Goal: Task Accomplishment & Management: Manage account settings

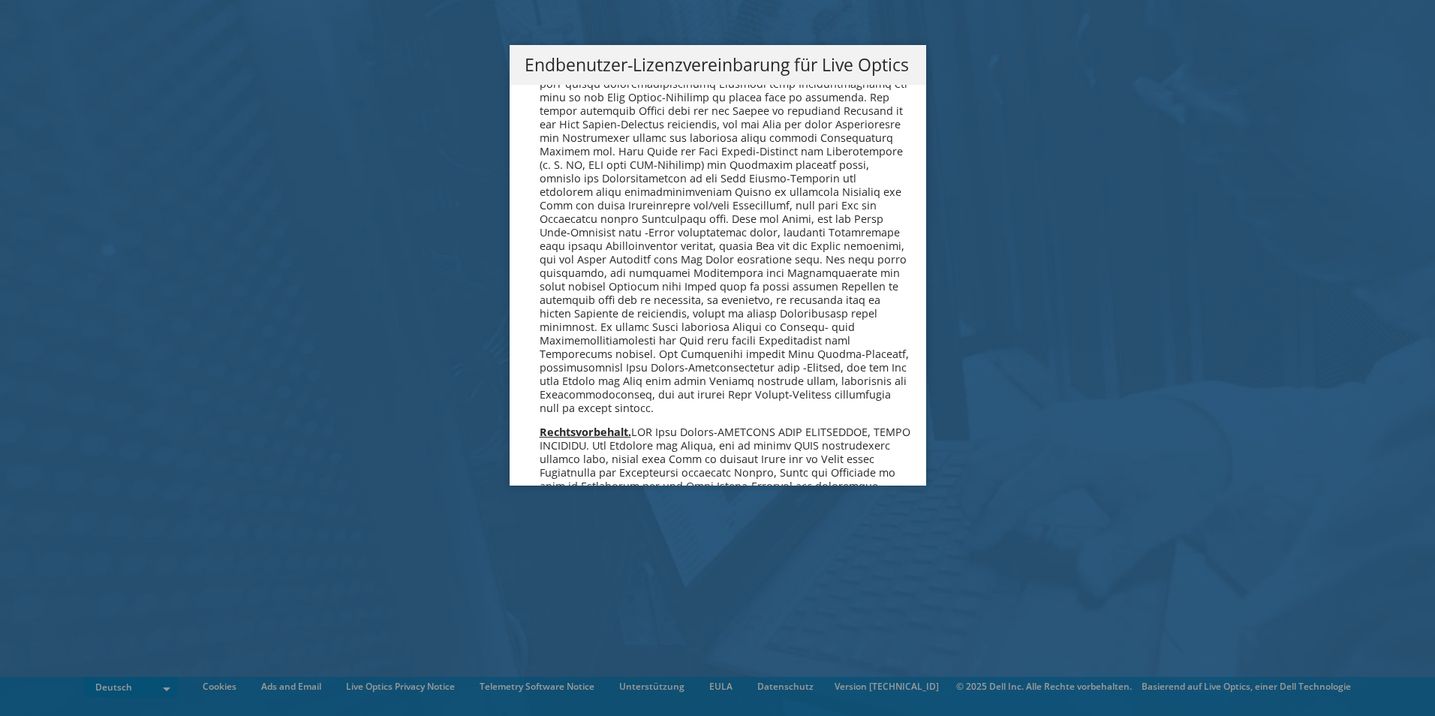
scroll to position [7376, 0]
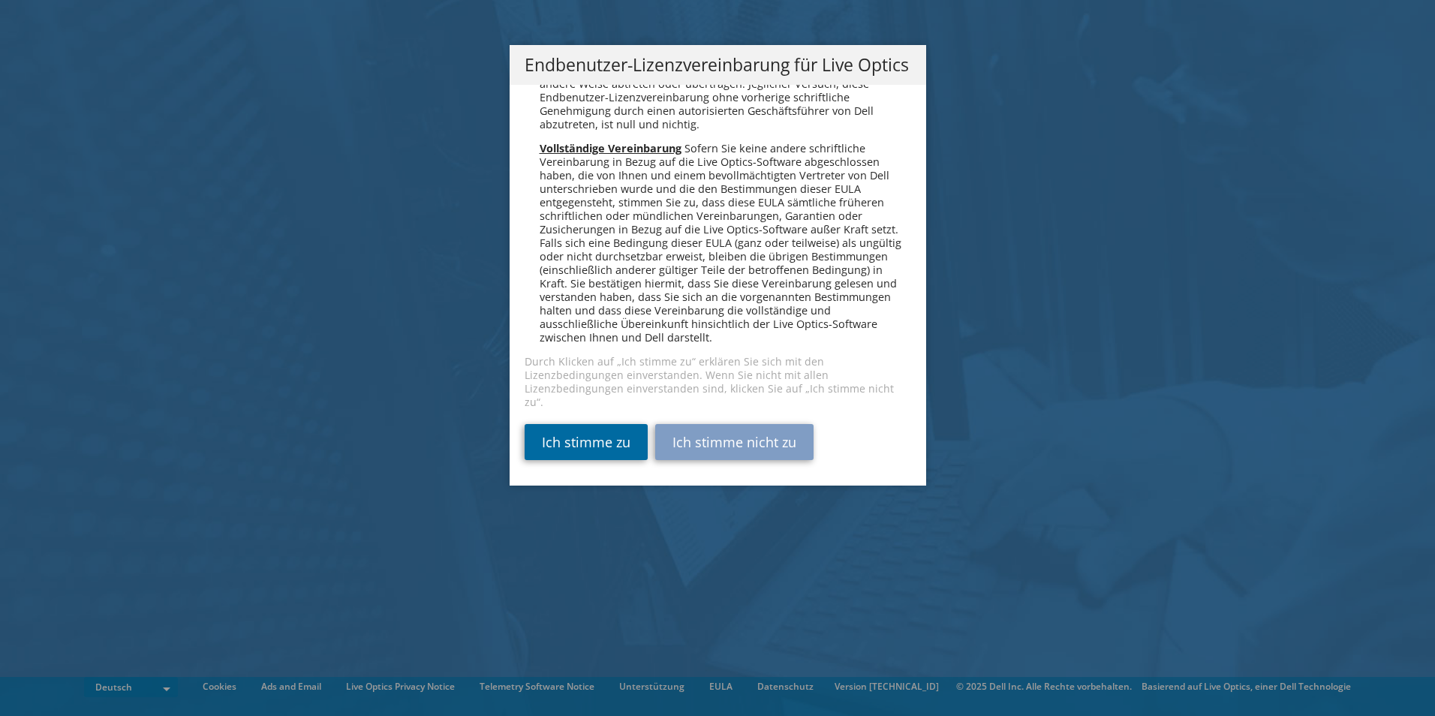
click at [565, 440] on link "Ich stimme zu" at bounding box center [585, 442] width 123 height 36
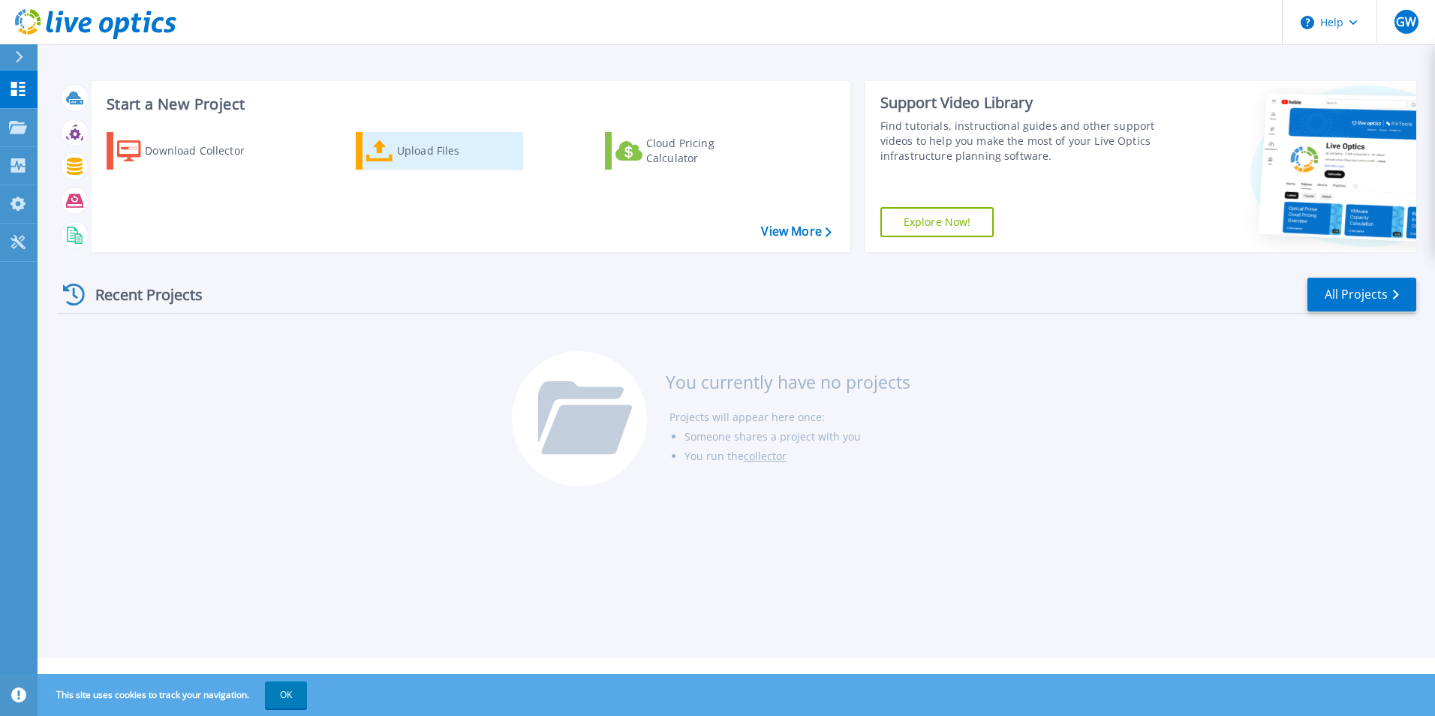
click at [458, 152] on div "Upload Files" at bounding box center [457, 151] width 120 height 30
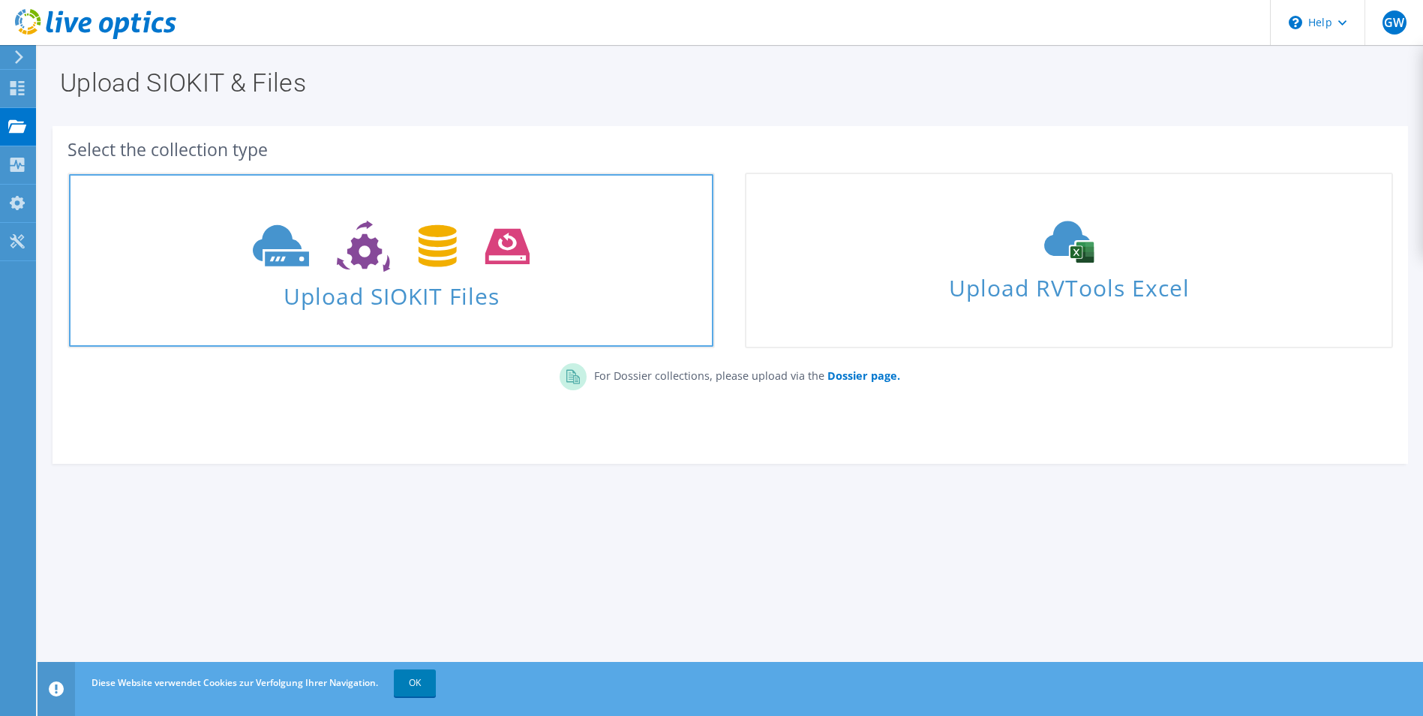
click at [404, 281] on span "Upload SIOKIT Files" at bounding box center [391, 291] width 645 height 32
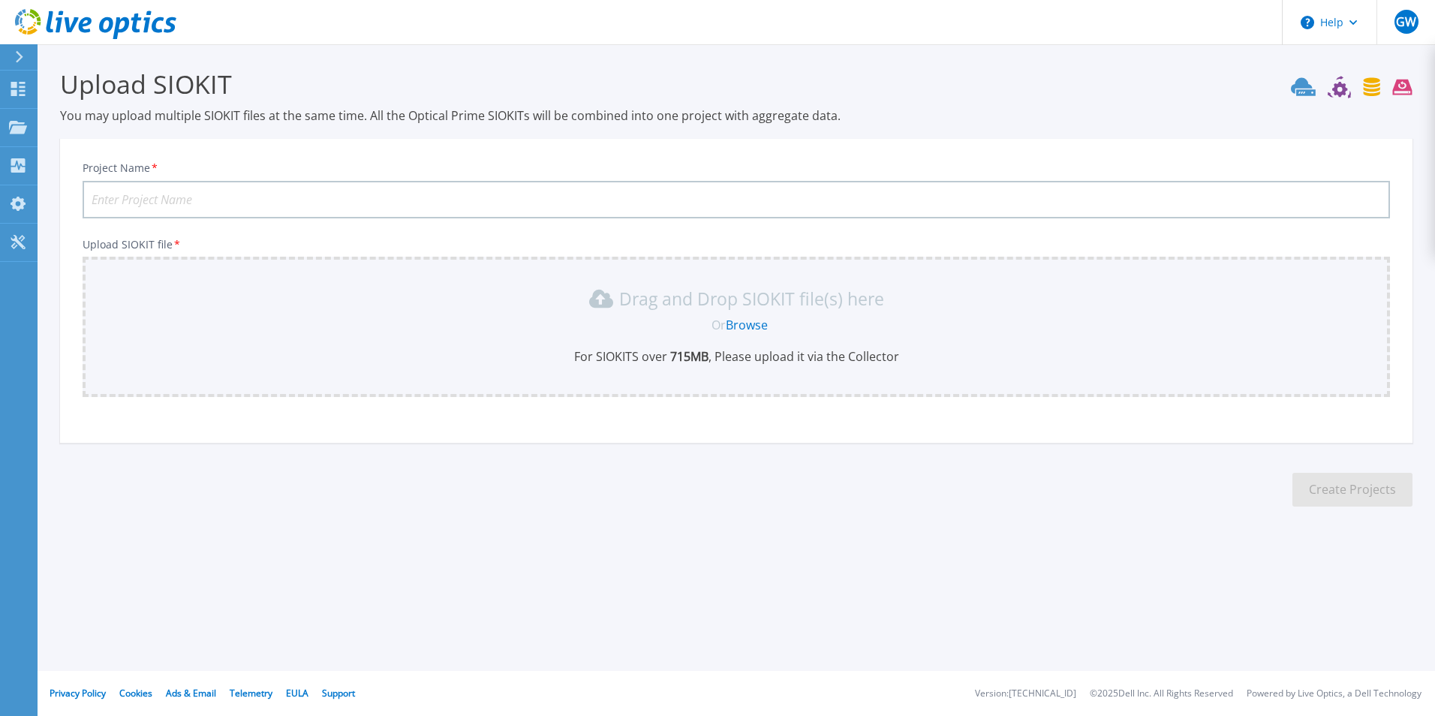
click at [191, 193] on input "Project Name *" at bounding box center [736, 200] width 1307 height 38
paste input "DiakonieStMartin22290925"
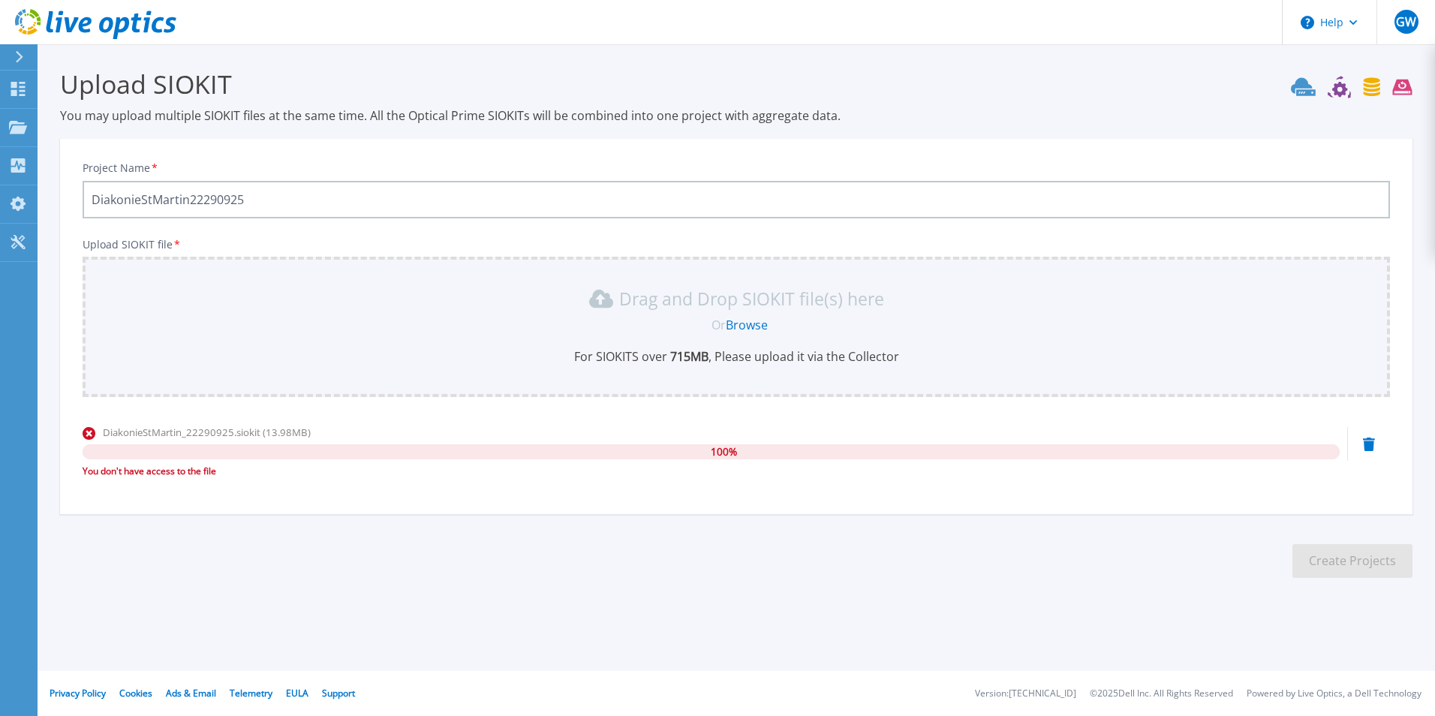
click at [1372, 442] on icon at bounding box center [1369, 444] width 12 height 14
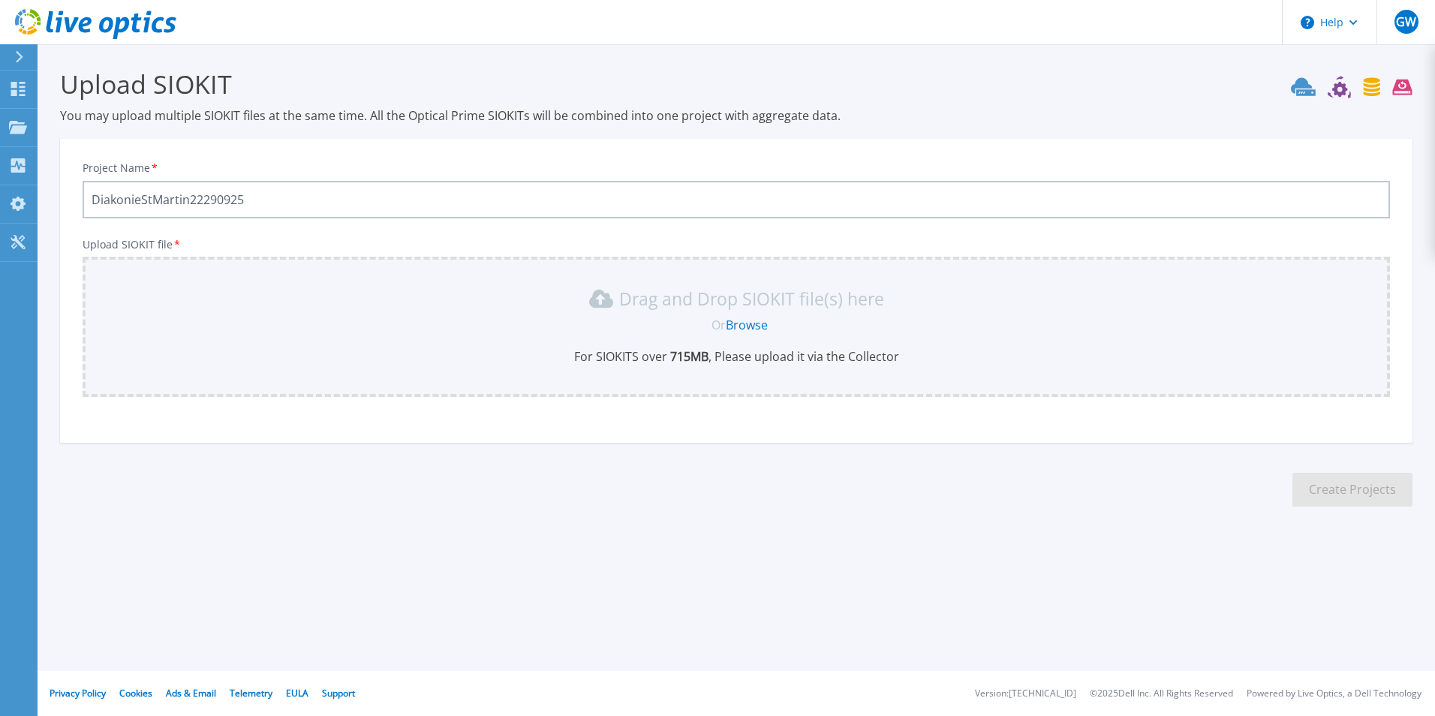
click at [257, 202] on input "DiakonieStMartin22290925" at bounding box center [736, 200] width 1307 height 38
type input "D"
click at [1342, 92] on icon at bounding box center [1339, 89] width 15 height 15
drag, startPoint x: 182, startPoint y: 26, endPoint x: 44, endPoint y: 22, distance: 138.9
click at [44, 22] on header "Help GW Endbenutzer Georg Wolf edv@diakonie-st-martin.de Diakonie St. Martin Di…" at bounding box center [717, 22] width 1435 height 45
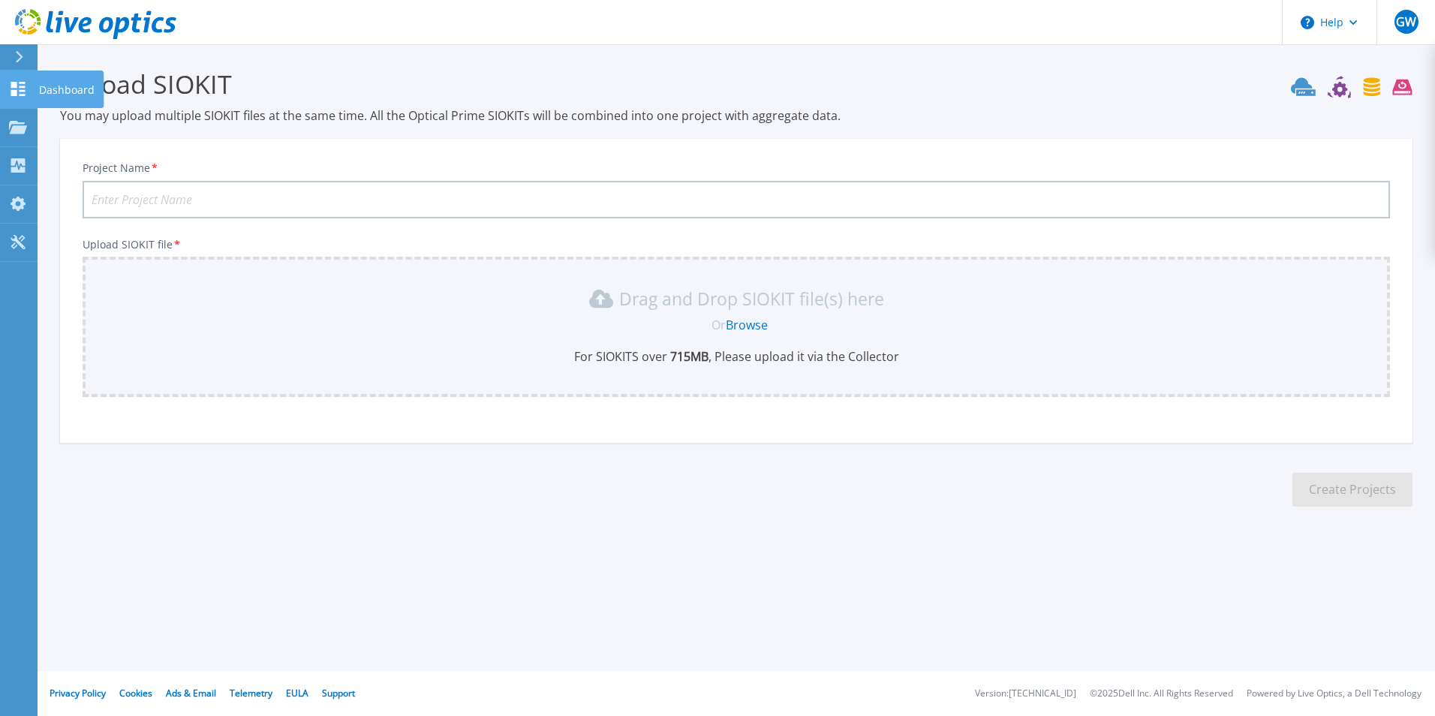
click at [23, 92] on icon at bounding box center [18, 89] width 14 height 14
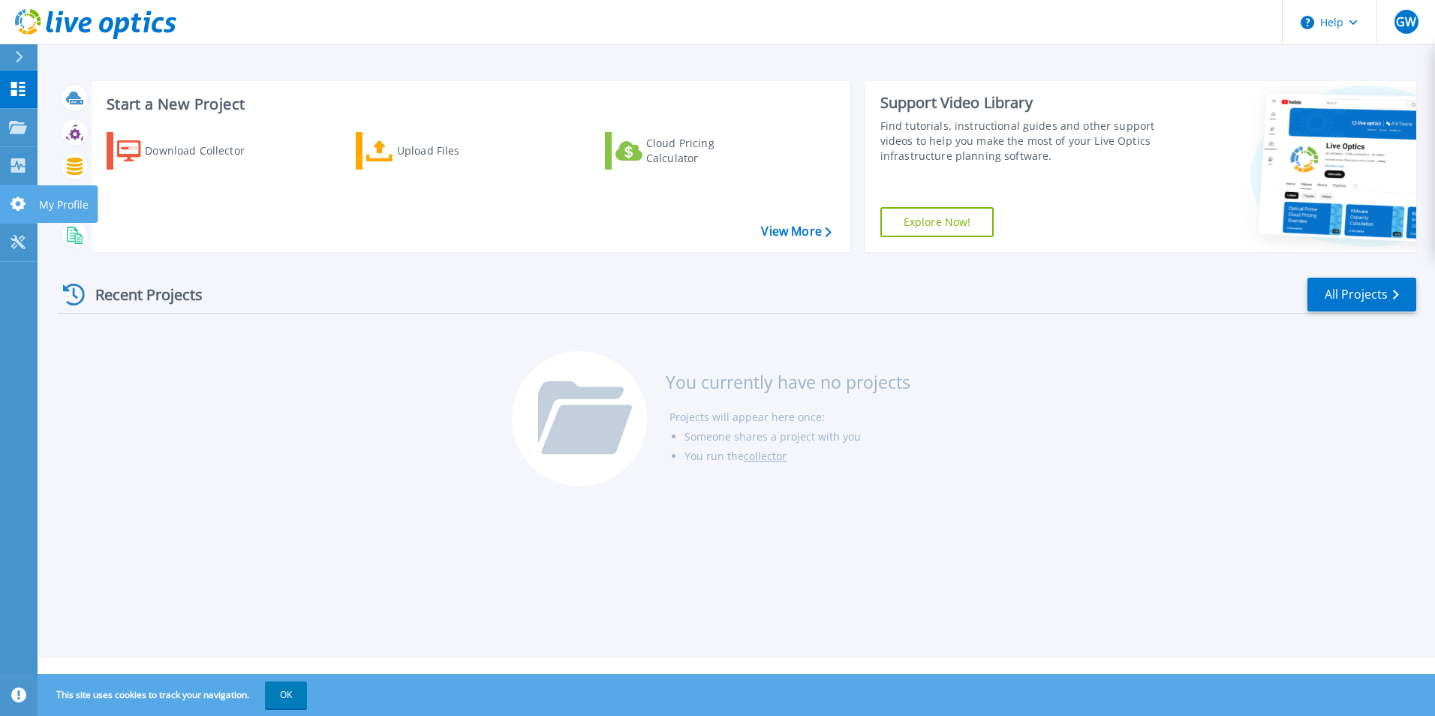
click at [19, 215] on link "My Profile My Profile" at bounding box center [19, 204] width 38 height 38
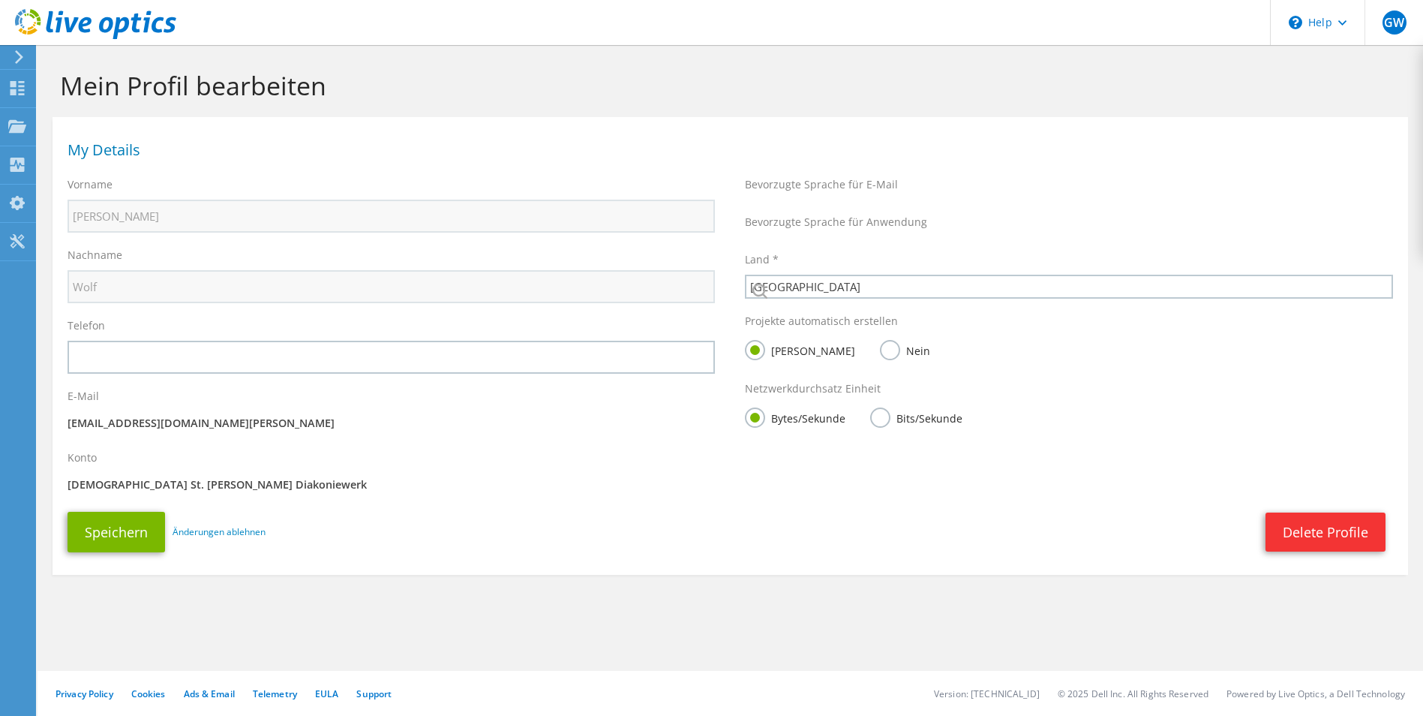
select select "56"
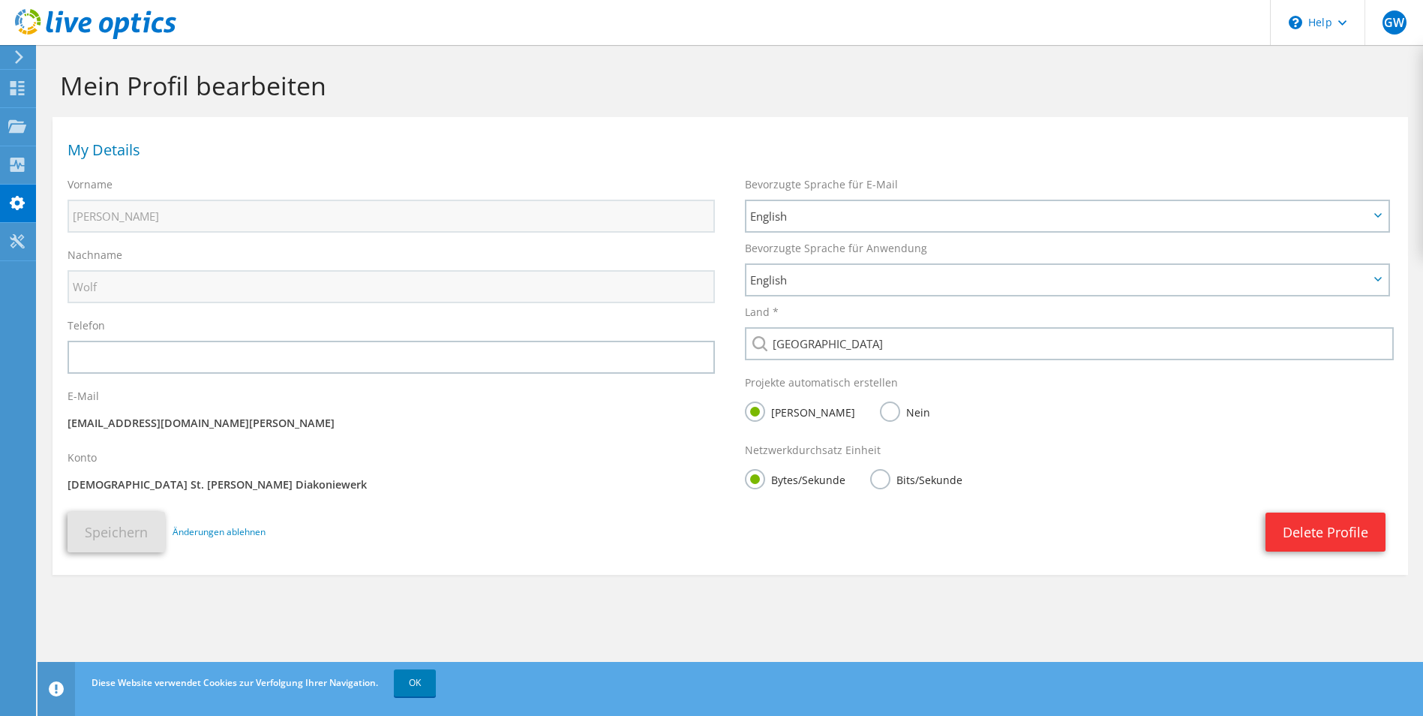
drag, startPoint x: 264, startPoint y: 486, endPoint x: 62, endPoint y: 403, distance: 219.0
click at [62, 403] on div "Vorname Georg Nachname Wolf Telefon E-Mail" at bounding box center [392, 337] width 678 height 335
copy div "E-Mail edv@diakonie-st-martin.de Konto Diakonie St. Martin Diakoniewerk"
click at [440, 524] on div "Delete Profile" at bounding box center [830, 531] width 1128 height 39
click at [872, 213] on span "English" at bounding box center [1059, 216] width 619 height 18
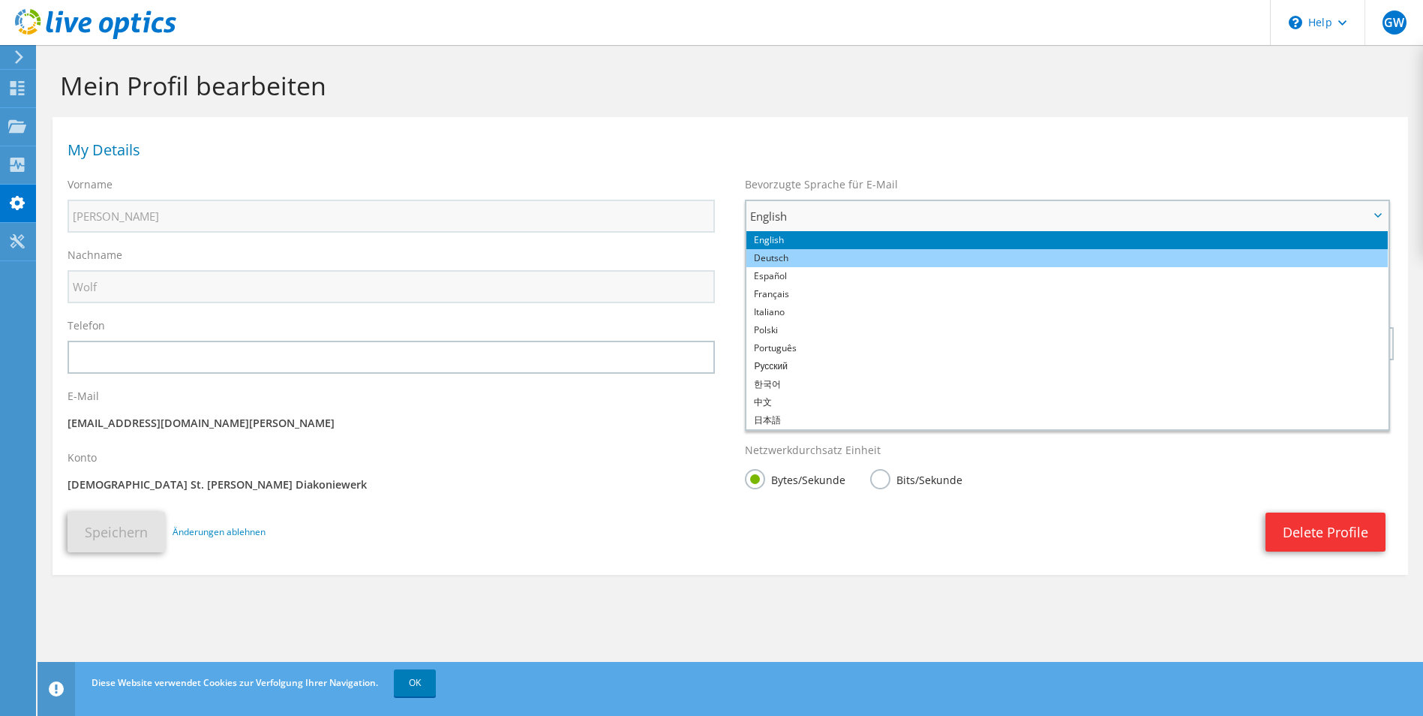
click at [819, 253] on li "Deutsch" at bounding box center [1068, 258] width 642 height 18
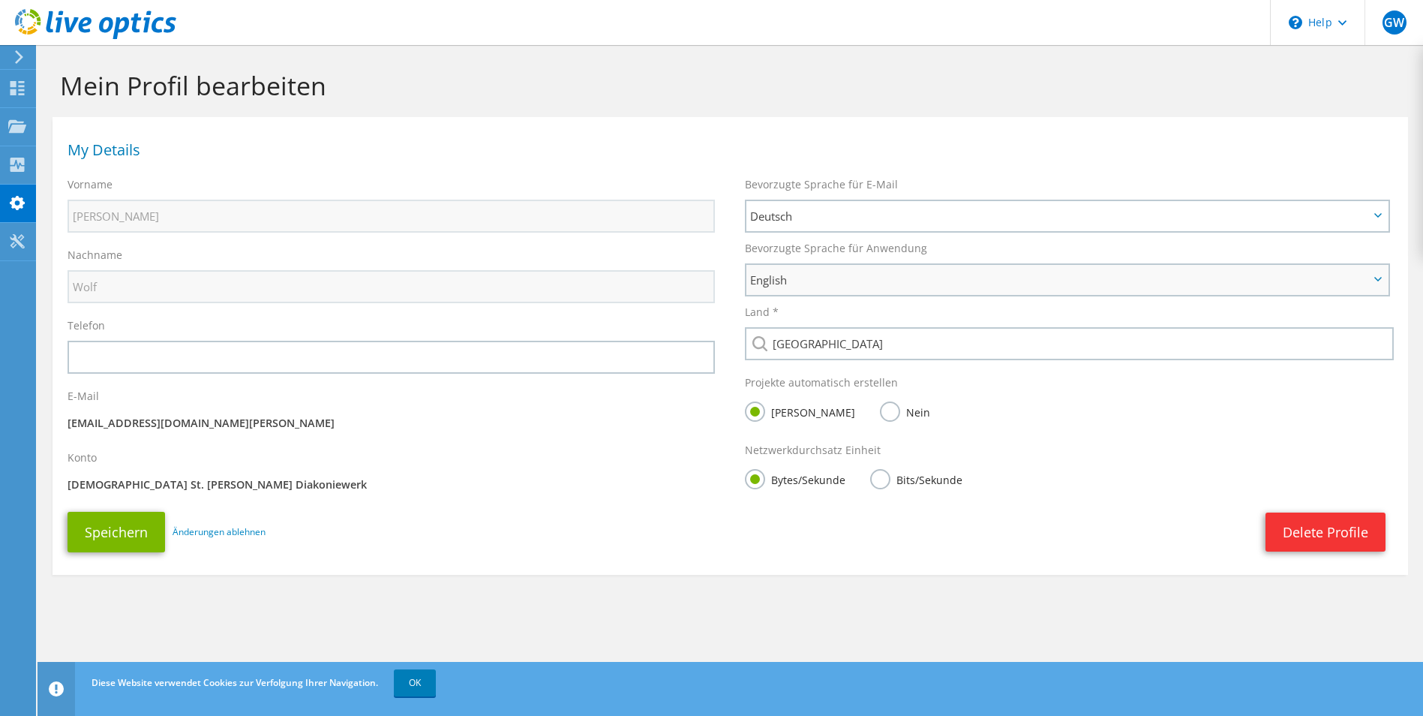
click at [825, 279] on span "English" at bounding box center [1059, 280] width 619 height 18
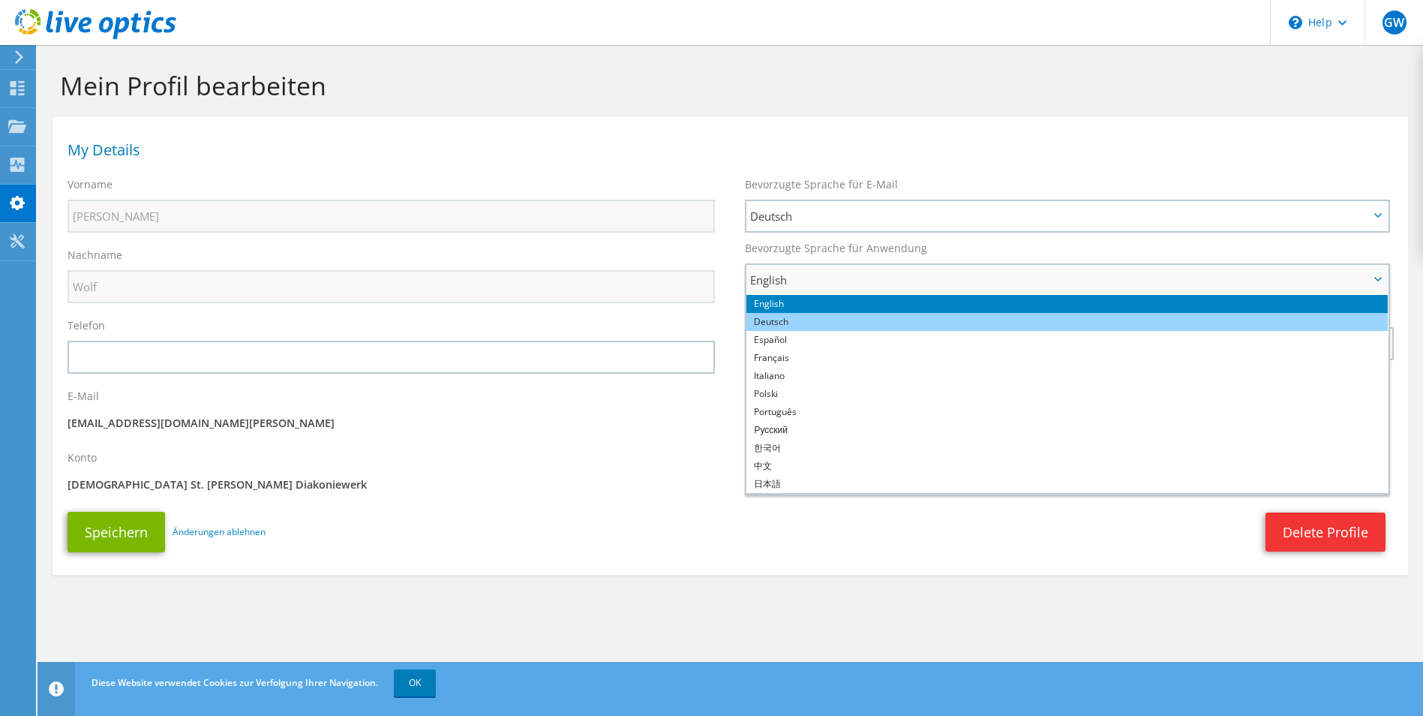
click at [806, 317] on li "Deutsch" at bounding box center [1068, 322] width 642 height 18
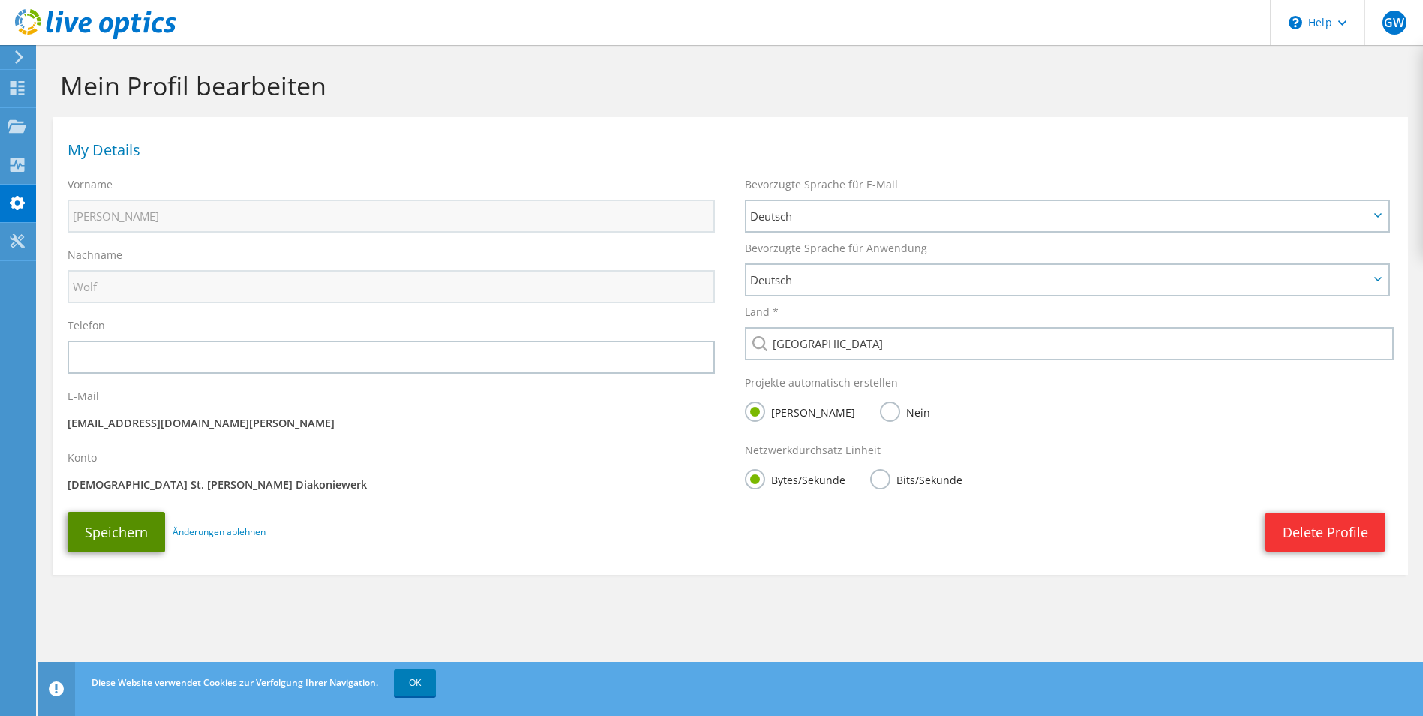
click at [124, 534] on button "Speichern" at bounding box center [117, 532] width 98 height 41
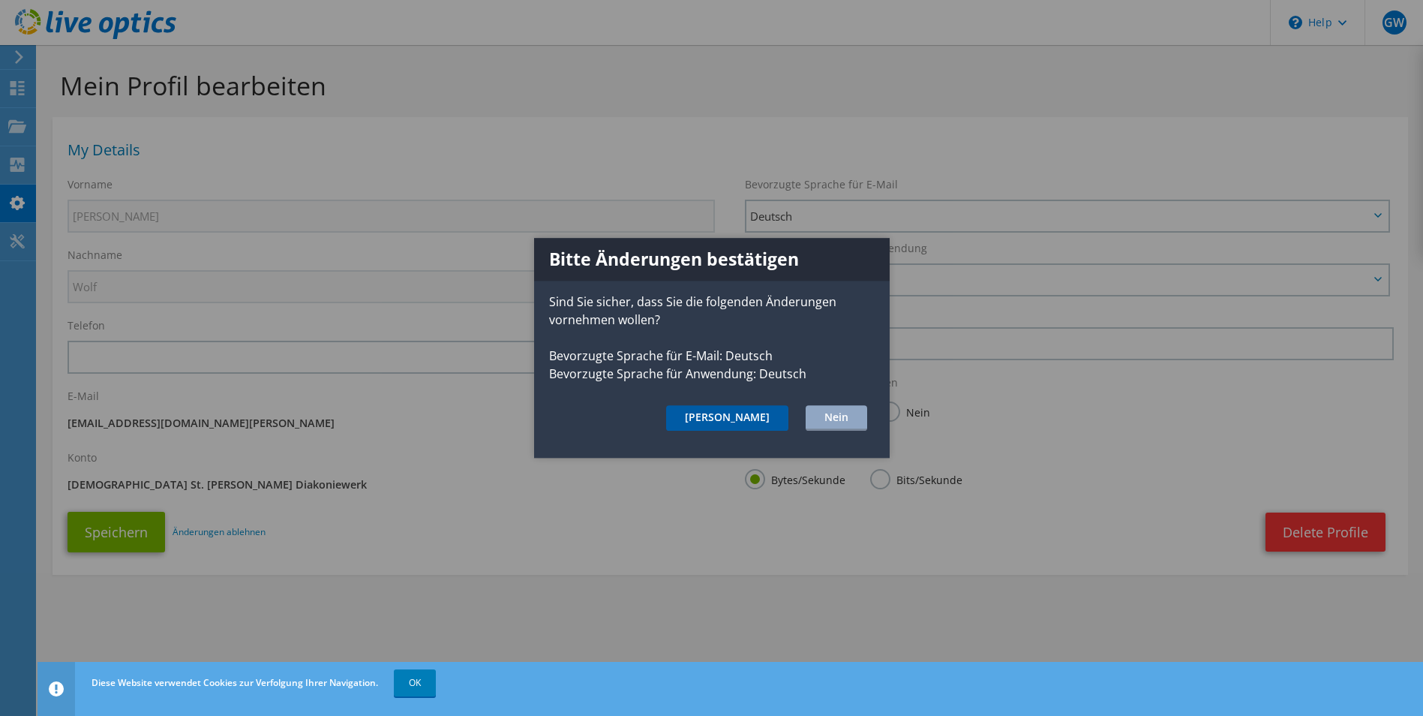
click at [761, 412] on button "Ja" at bounding box center [727, 418] width 122 height 26
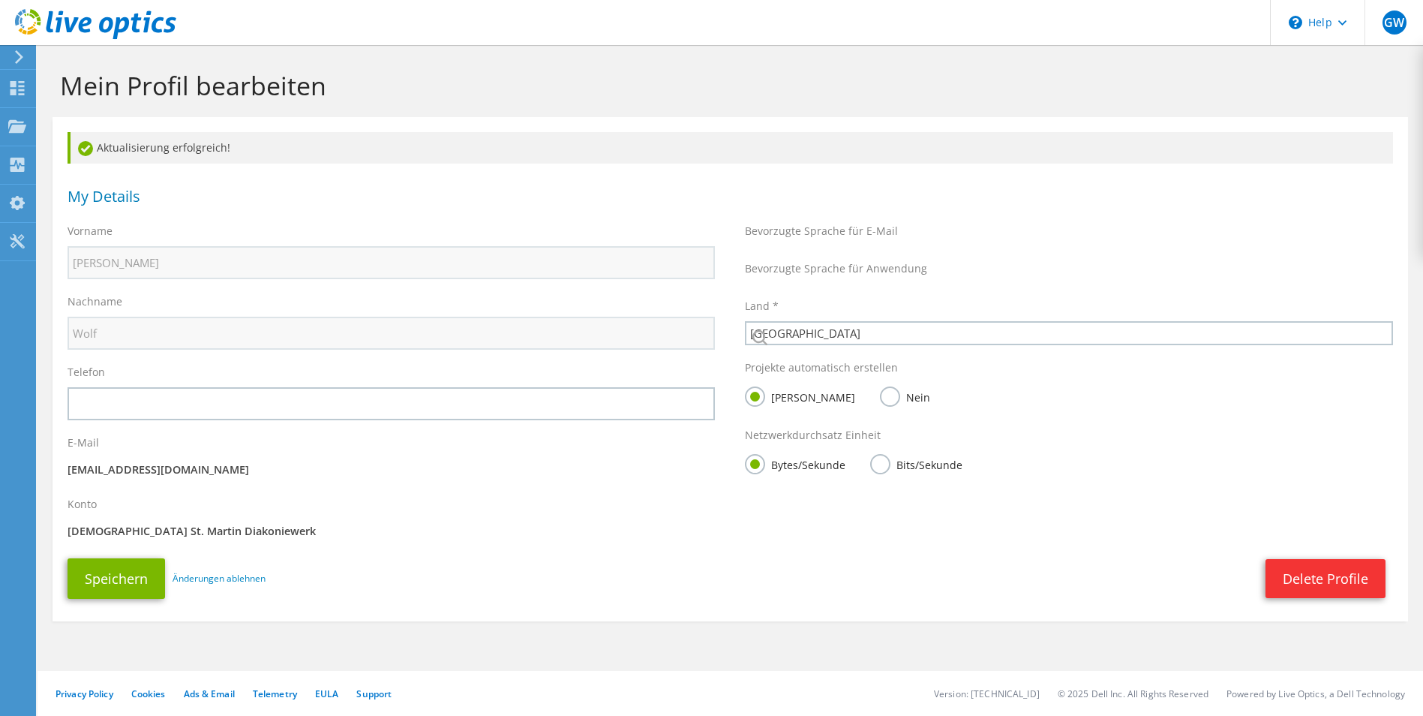
select select "56"
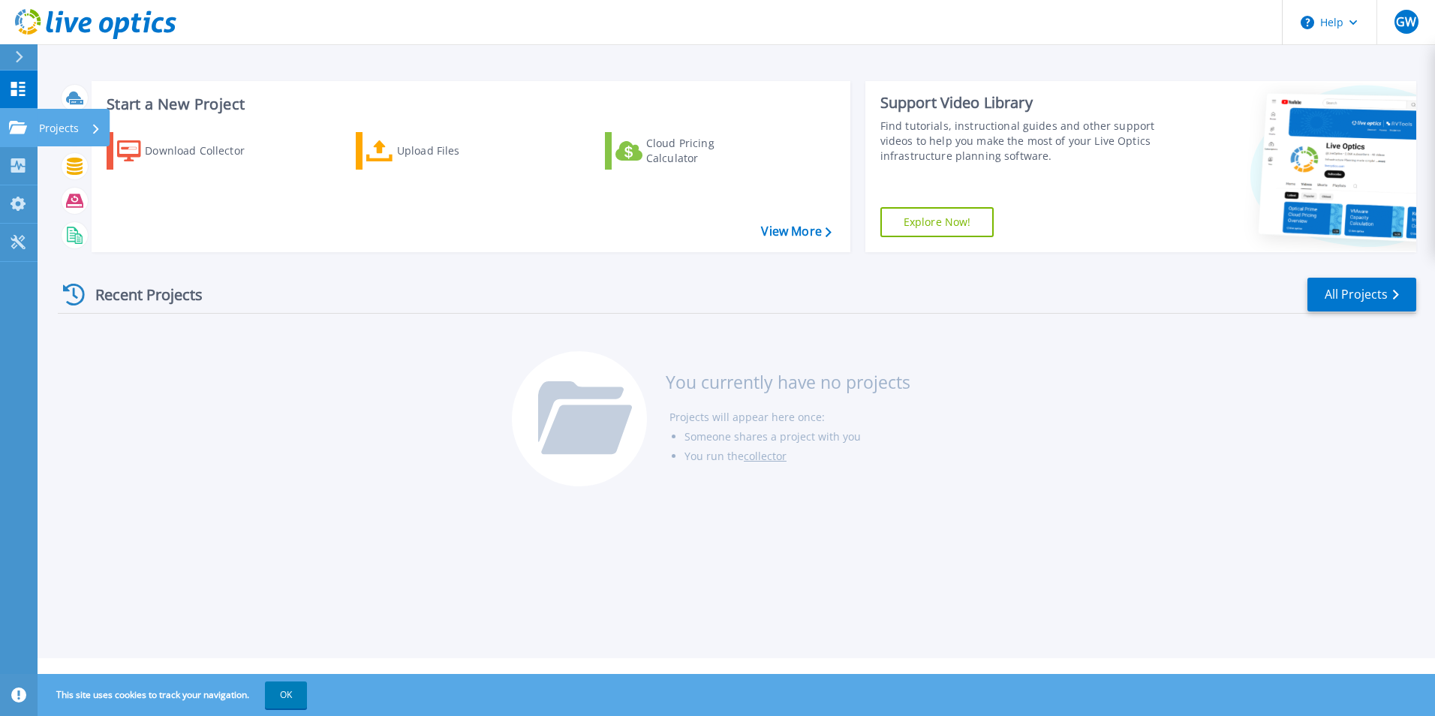
click at [11, 119] on link "Projects Projects" at bounding box center [19, 128] width 38 height 38
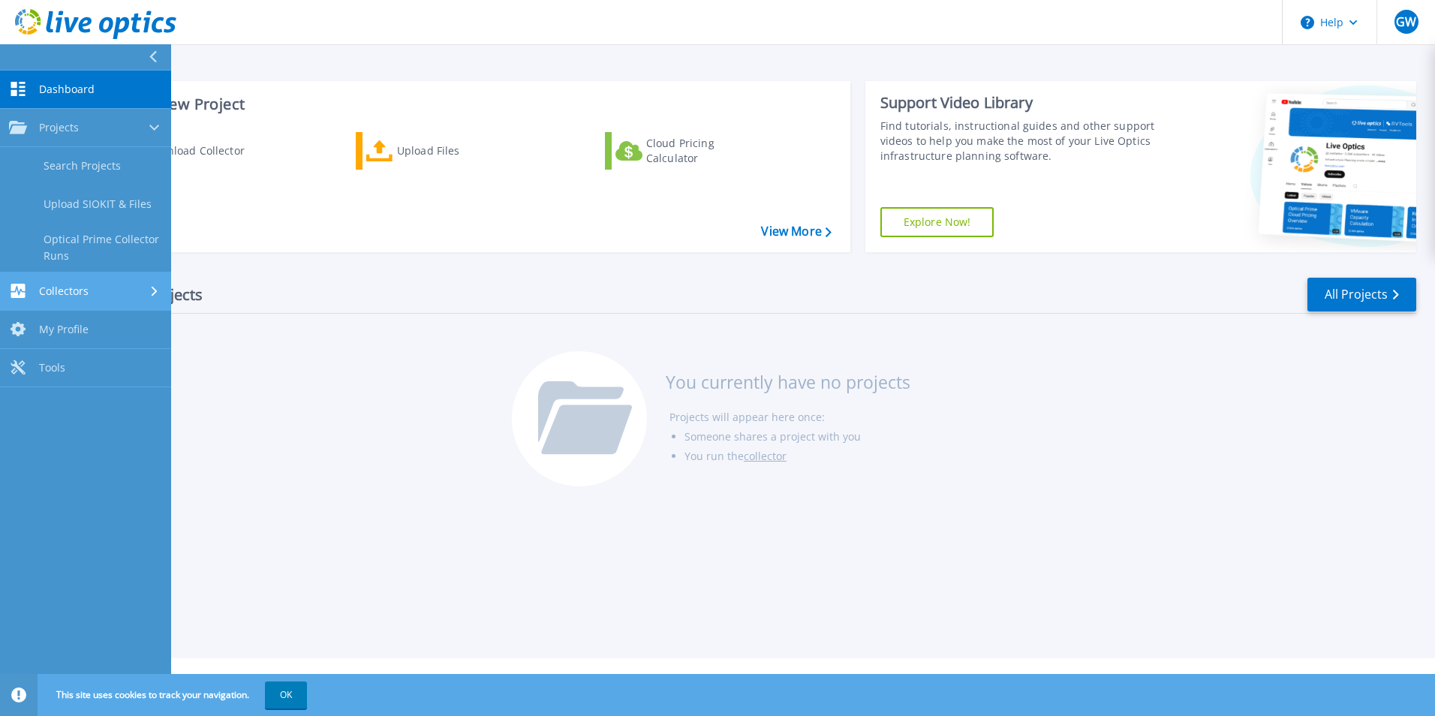
click at [34, 283] on link "Collectors Collectors" at bounding box center [85, 291] width 171 height 38
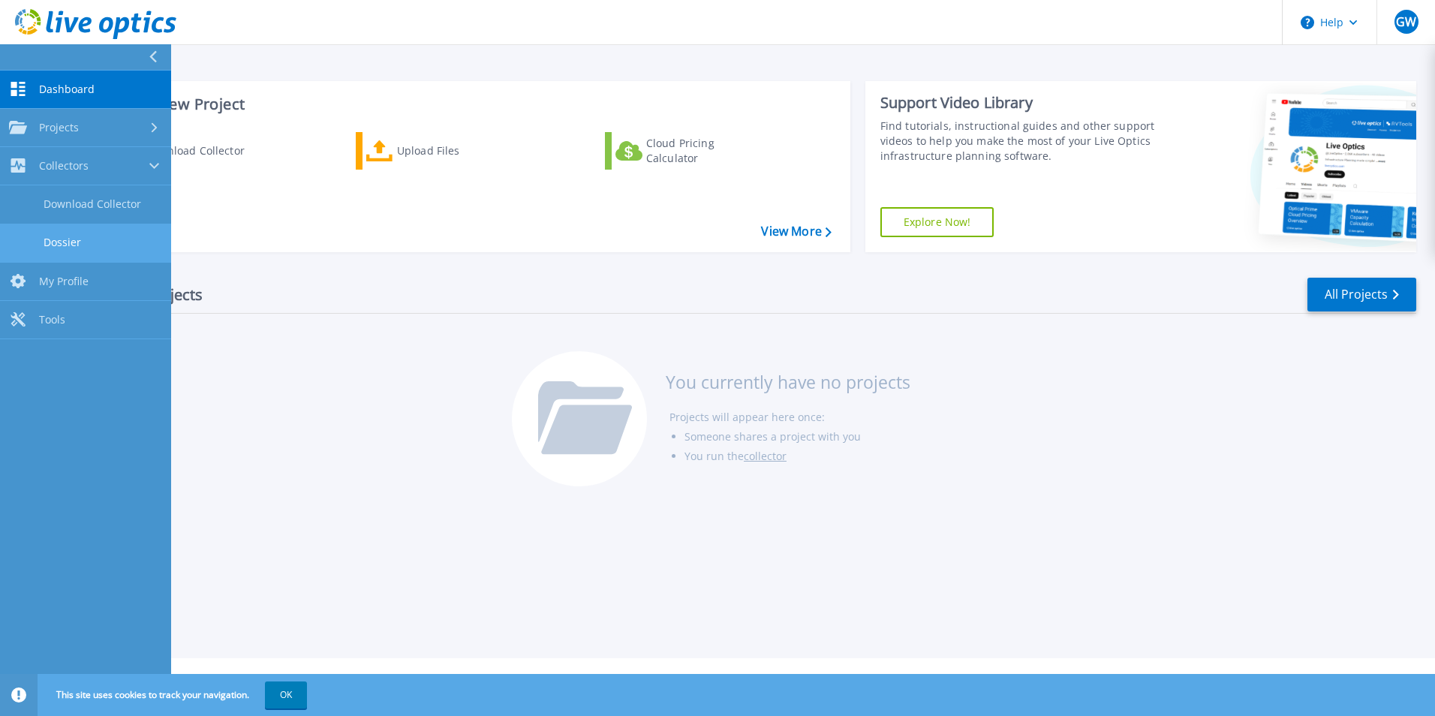
click at [58, 242] on link "Dossier" at bounding box center [85, 243] width 171 height 38
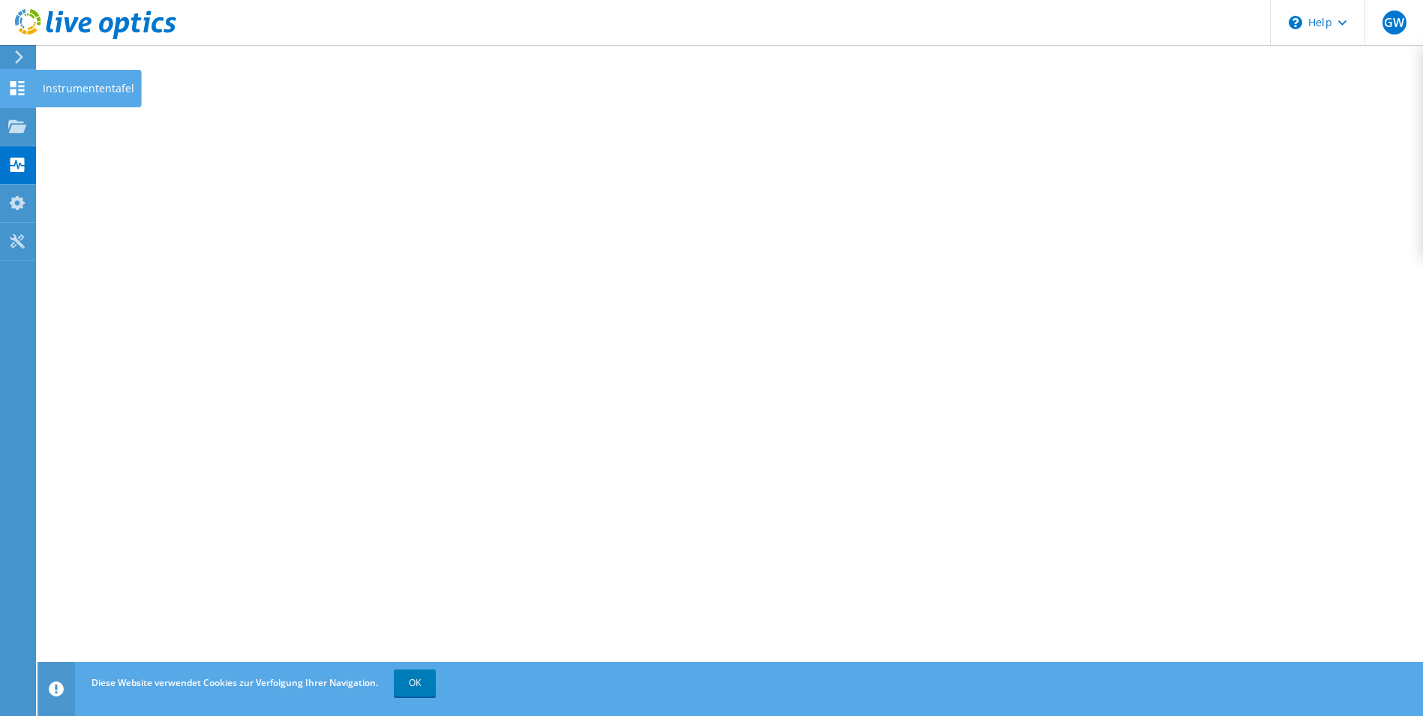
click at [24, 85] on use at bounding box center [18, 88] width 14 height 14
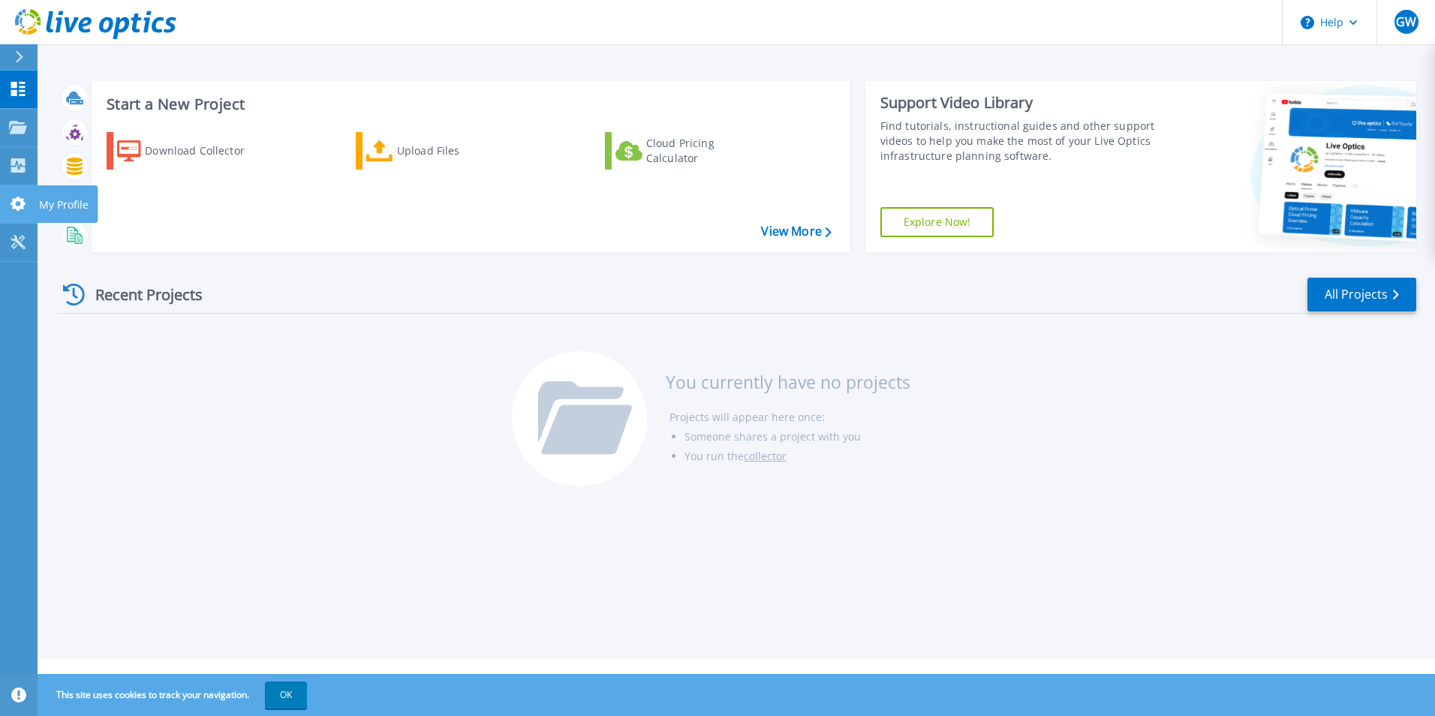
click at [17, 203] on icon at bounding box center [18, 204] width 18 height 14
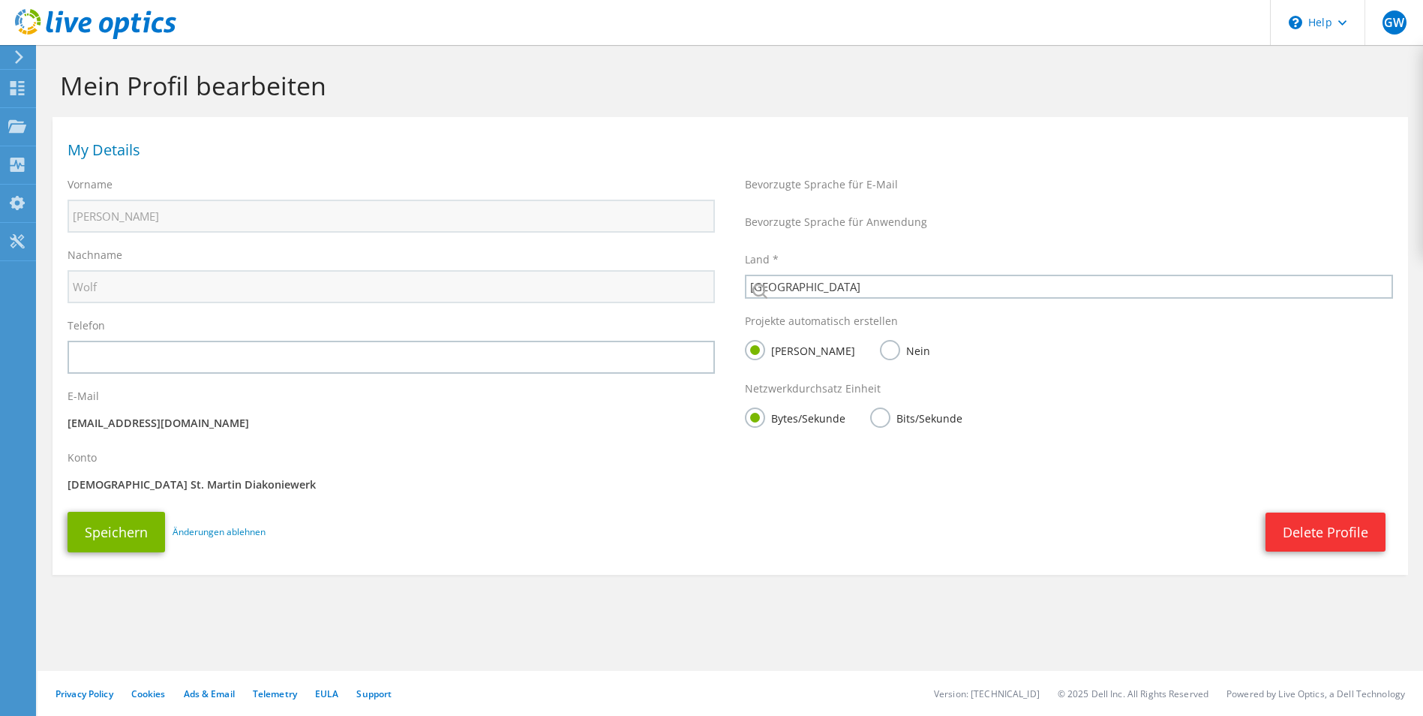
select select "56"
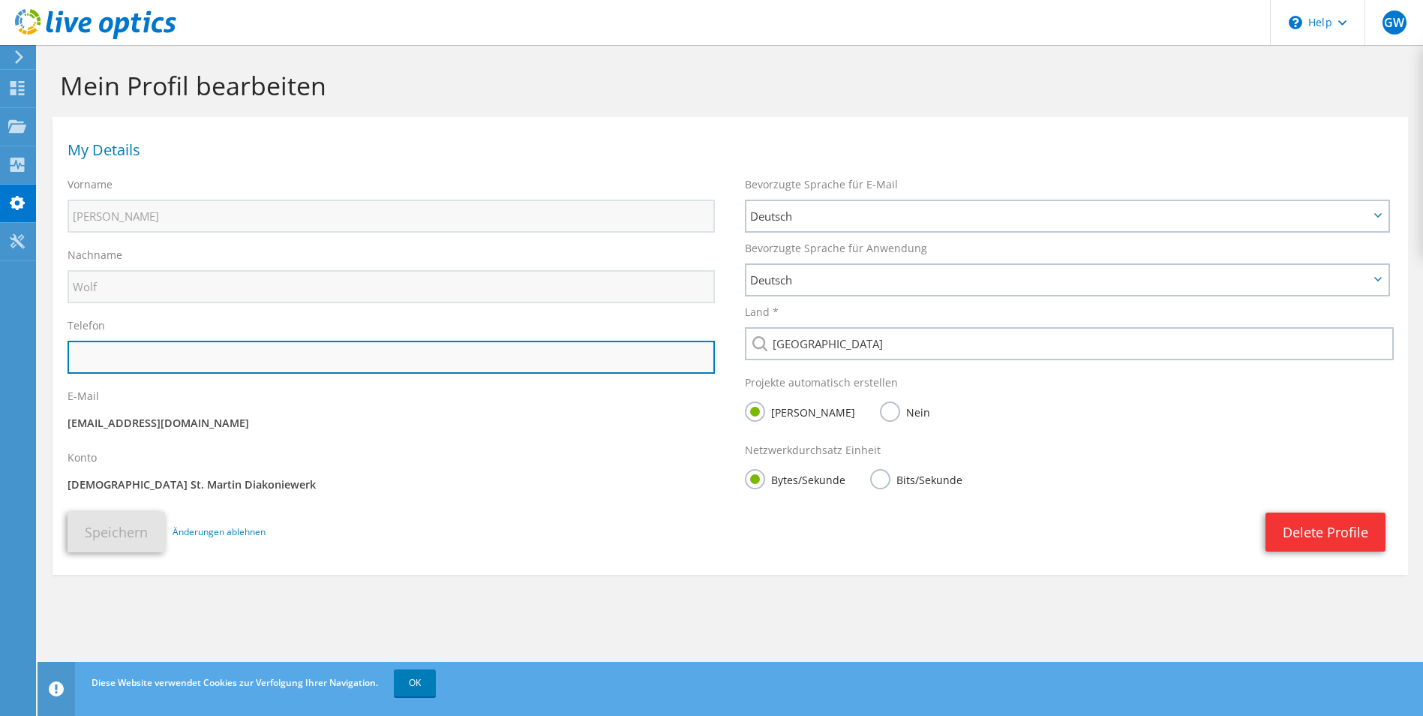
click at [111, 359] on input "text" at bounding box center [392, 357] width 648 height 33
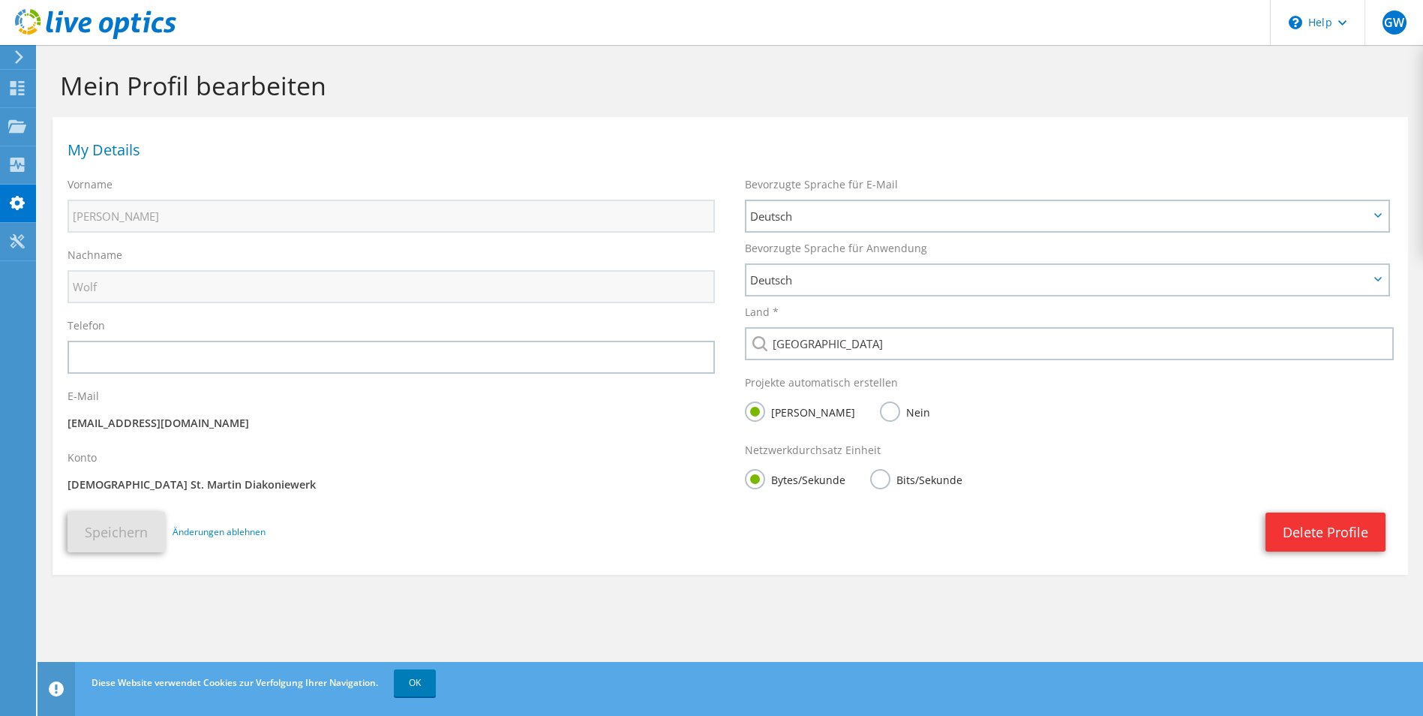
click at [458, 466] on div "Konto Diakonie St. Martin Diakoniewerk" at bounding box center [392, 474] width 678 height 62
click at [18, 241] on use at bounding box center [17, 241] width 14 height 14
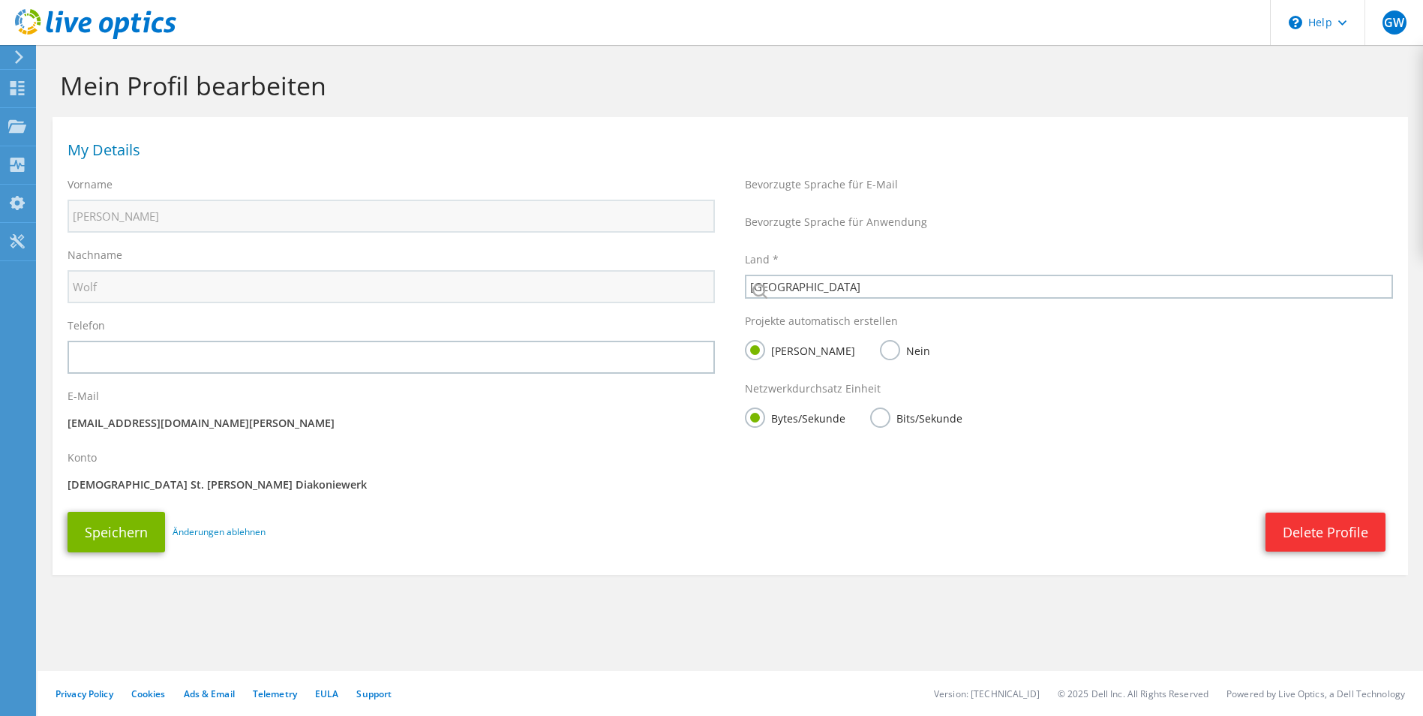
select select "56"
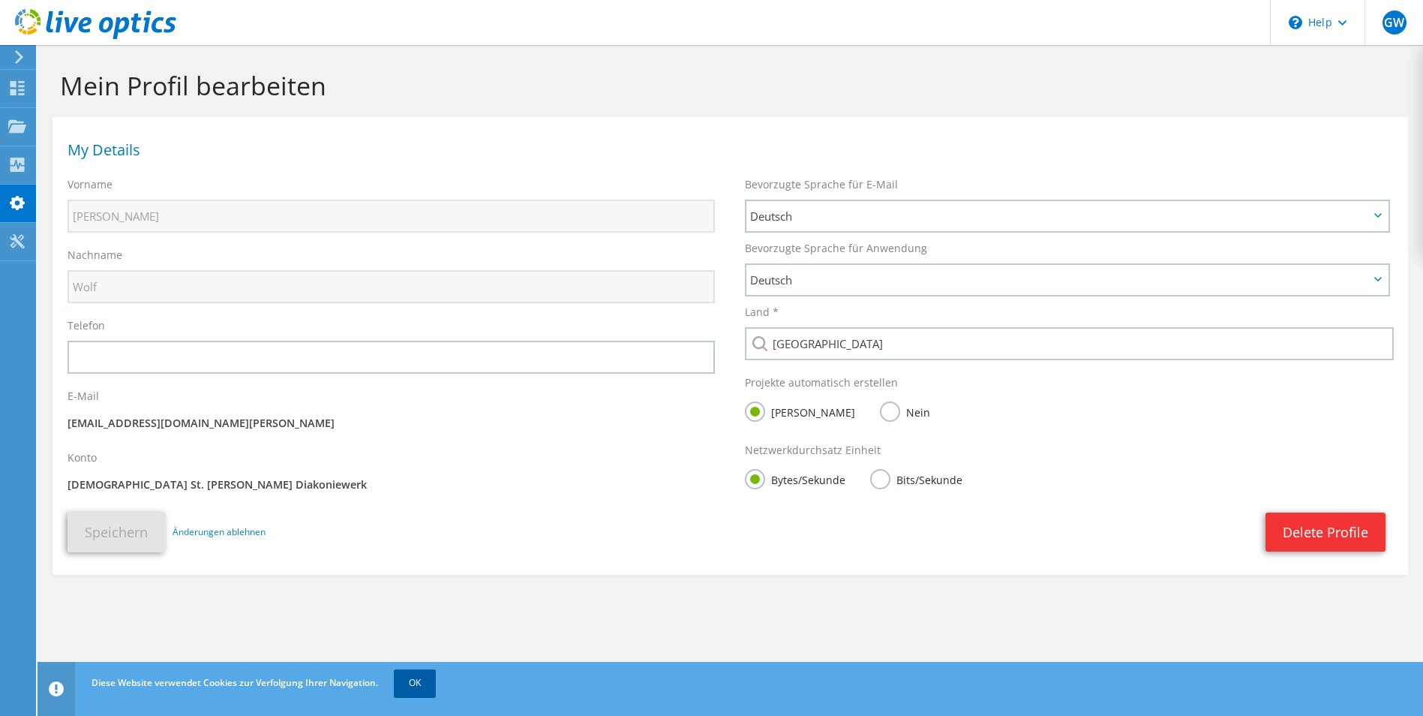
click at [416, 679] on link "OK" at bounding box center [415, 682] width 42 height 27
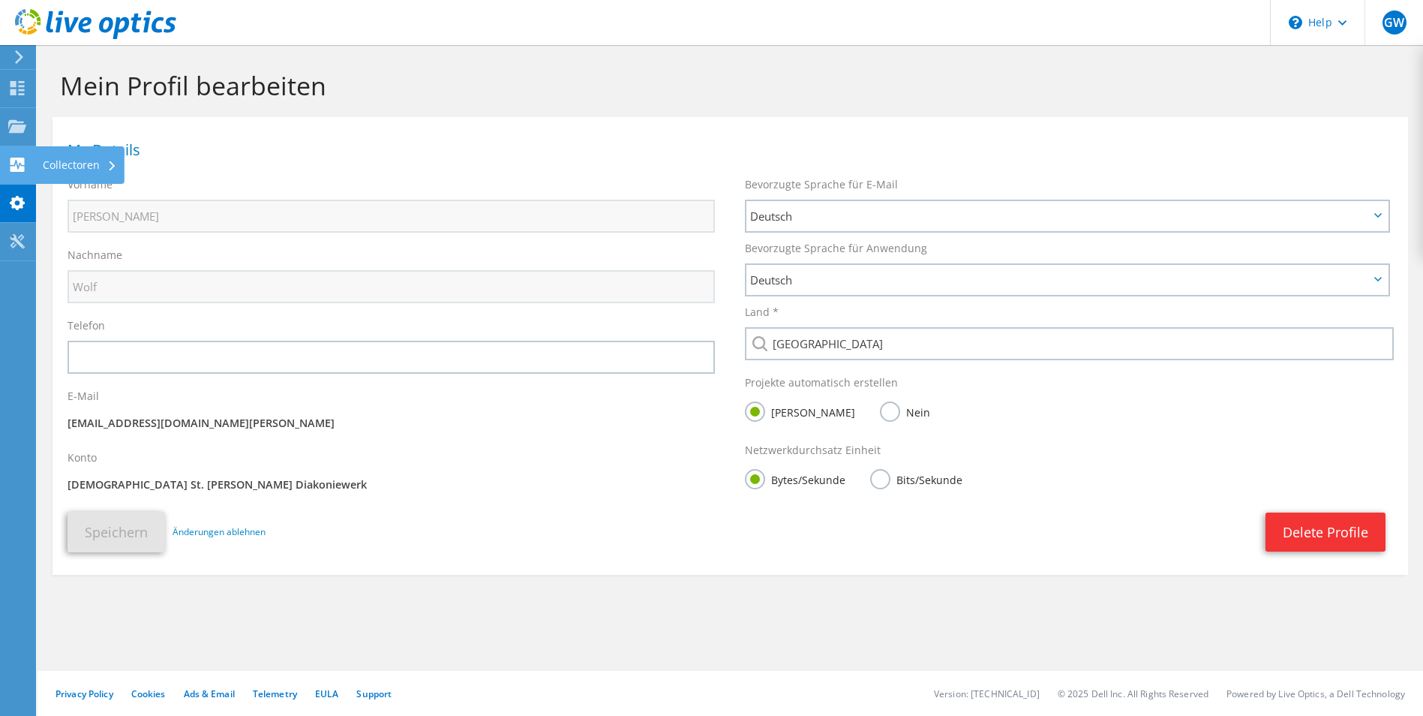
click at [48, 158] on div "Collectoren" at bounding box center [79, 165] width 89 height 38
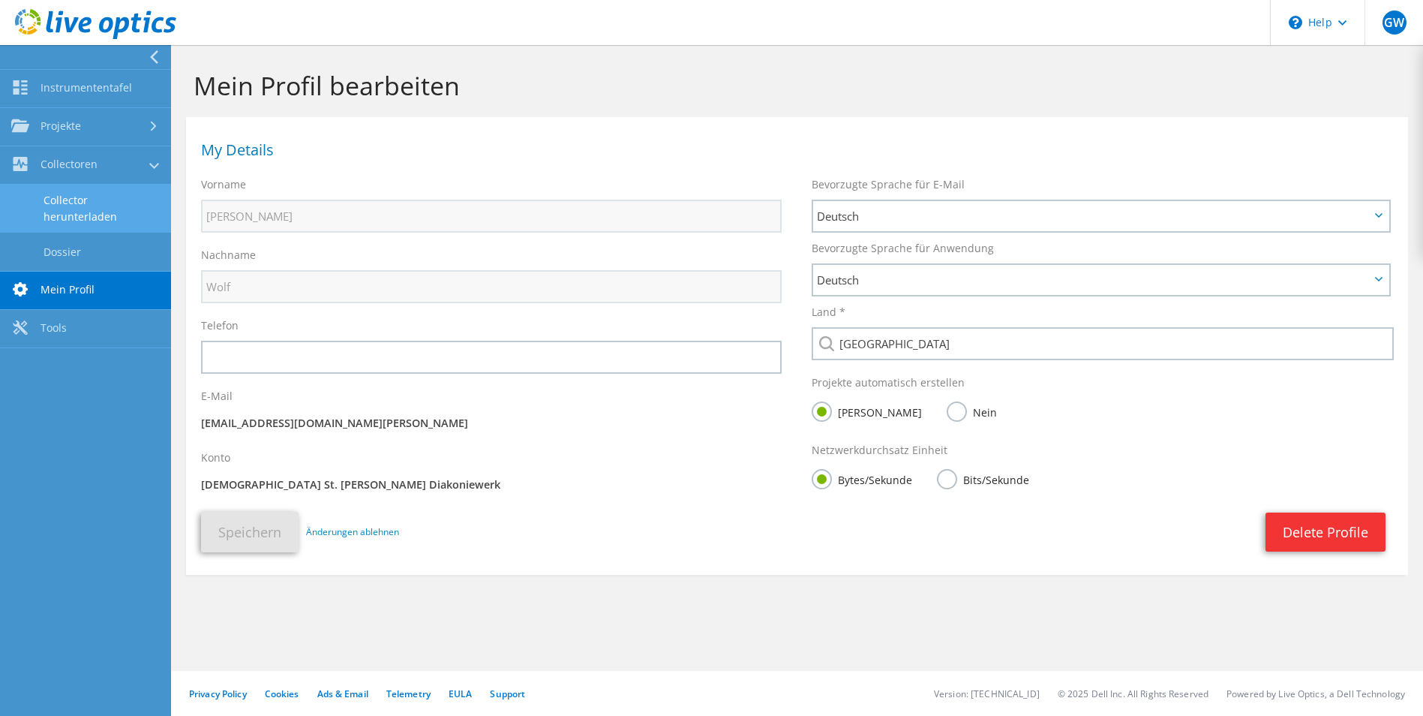
click at [101, 203] on link "Collector herunterladen" at bounding box center [85, 209] width 171 height 48
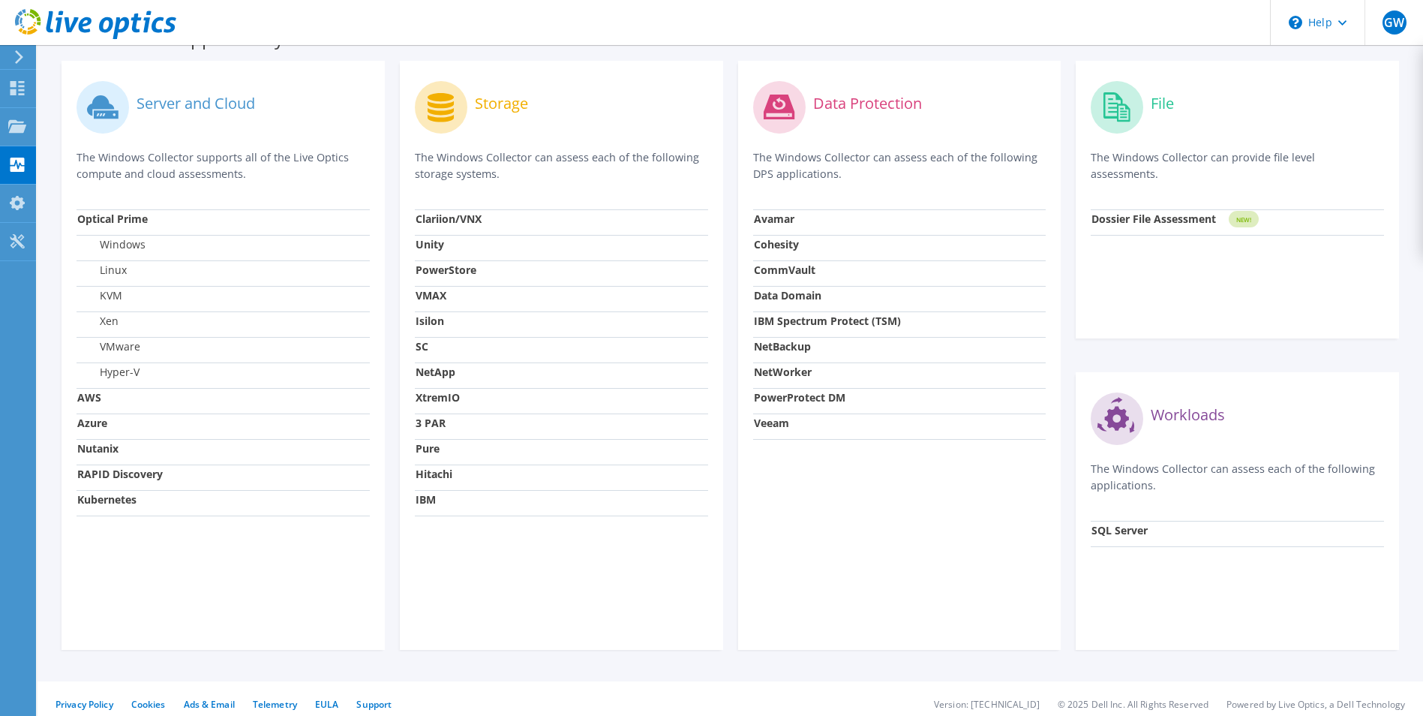
scroll to position [450, 0]
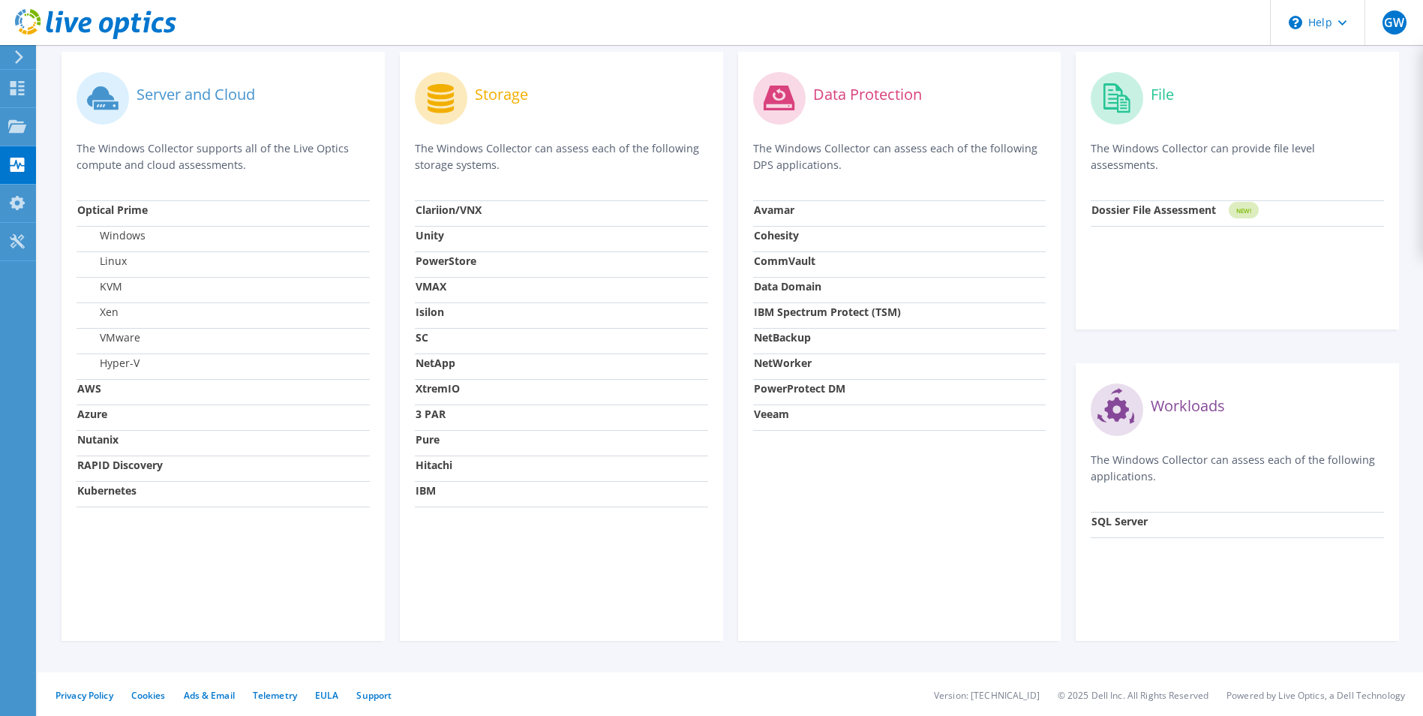
drag, startPoint x: 1095, startPoint y: 459, endPoint x: 1209, endPoint y: 479, distance: 115.1
click at [1209, 479] on p "The Windows Collector can assess each of the following applications." at bounding box center [1237, 468] width 293 height 33
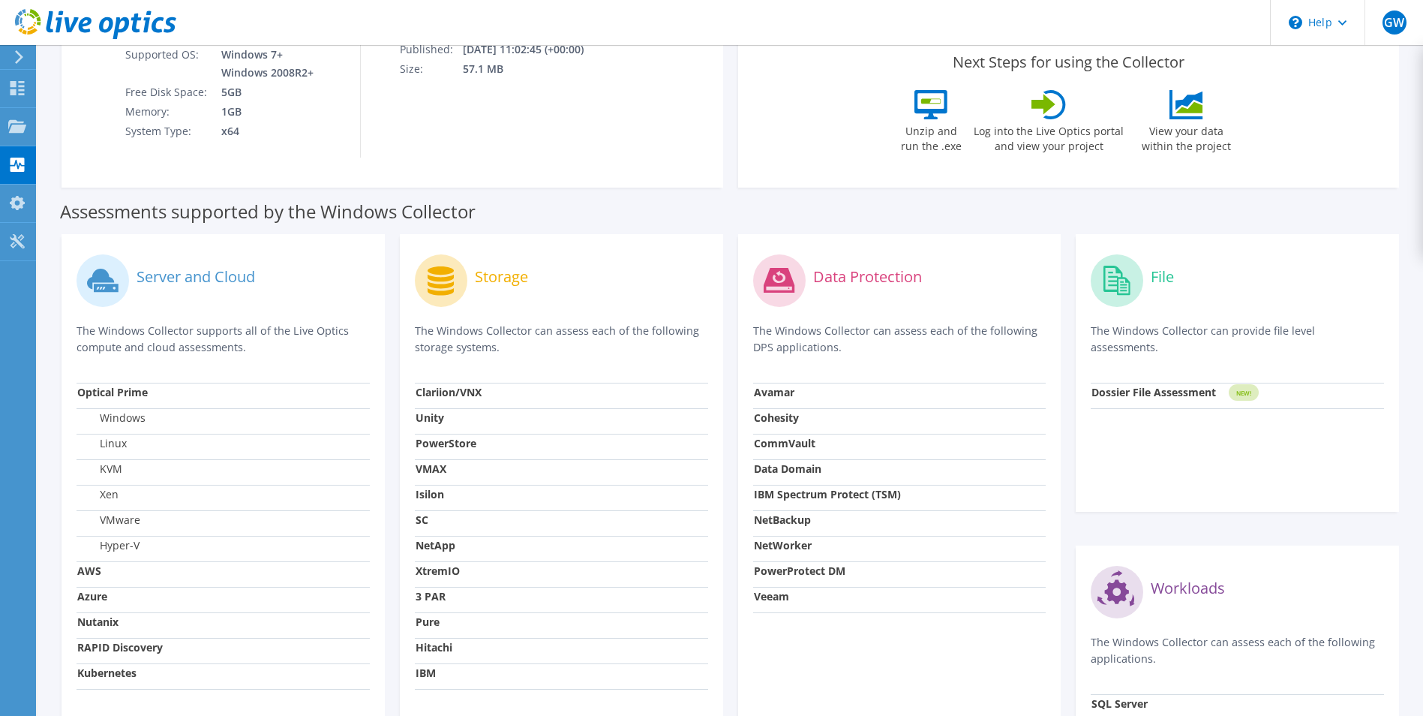
scroll to position [0, 0]
